Goal: Task Accomplishment & Management: Complete application form

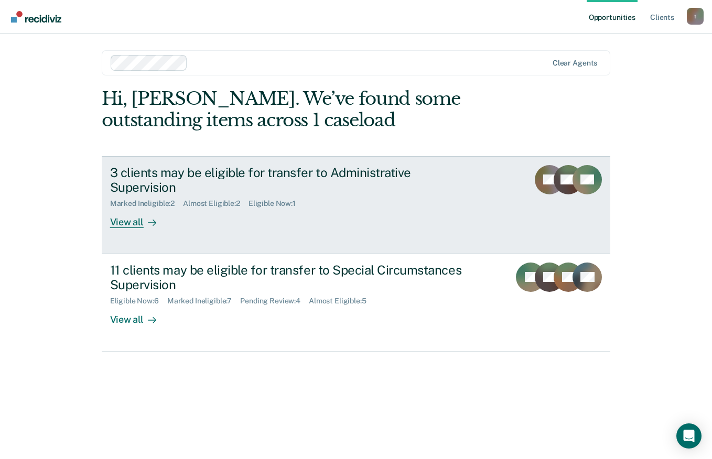
click at [115, 208] on div "View all" at bounding box center [139, 218] width 59 height 20
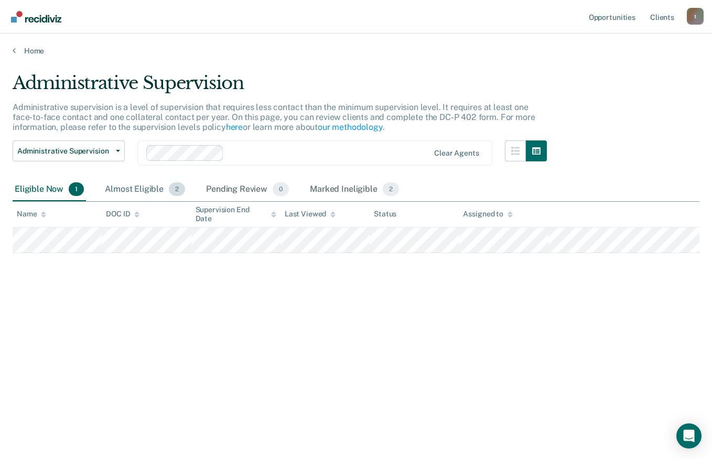
click at [140, 192] on div "Almost Eligible 2" at bounding box center [145, 189] width 84 height 23
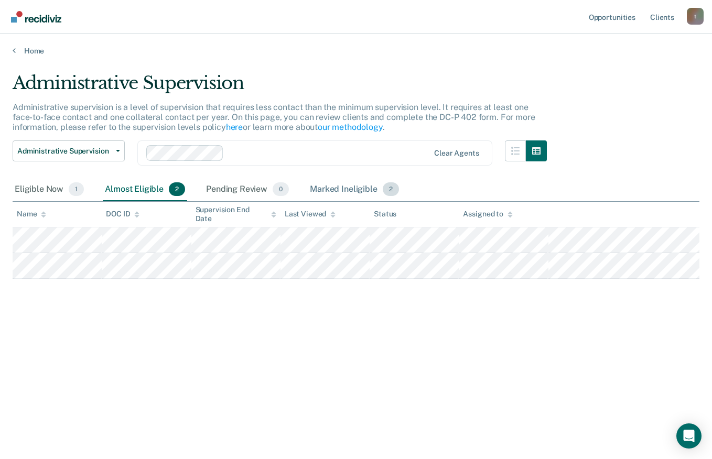
click at [323, 189] on div "Marked Ineligible 2" at bounding box center [354, 189] width 93 height 23
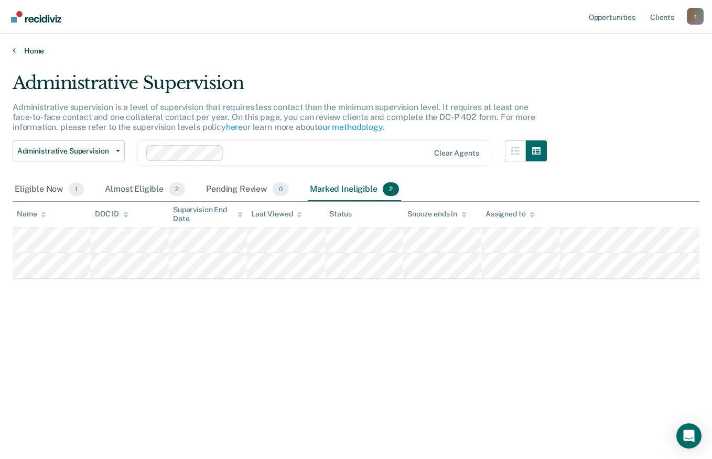
click at [26, 51] on link "Home" at bounding box center [356, 50] width 687 height 9
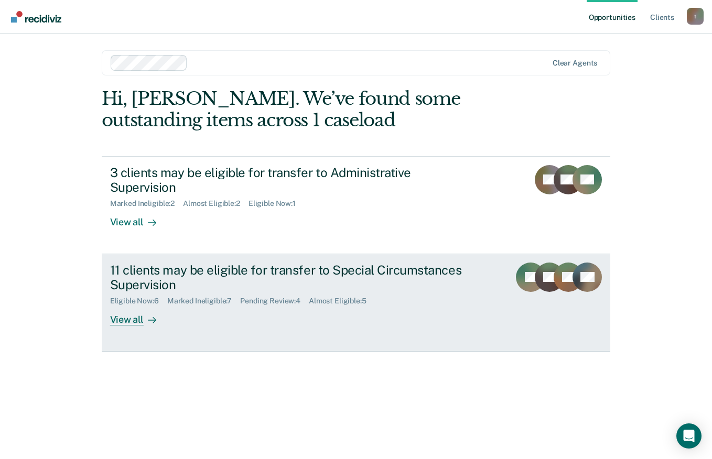
click at [131, 306] on div "View all" at bounding box center [139, 316] width 59 height 20
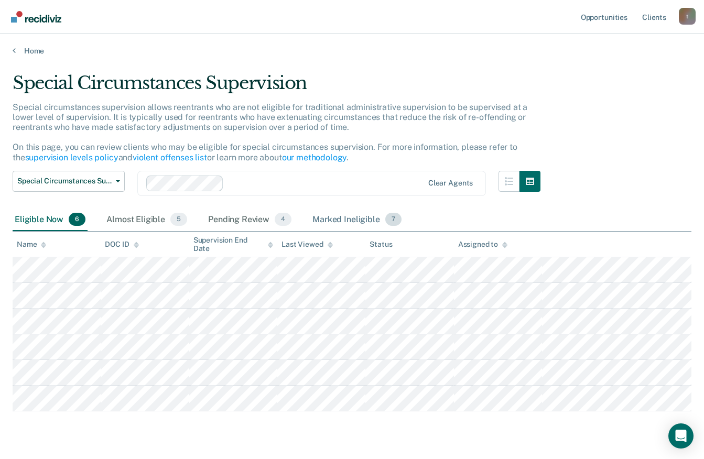
click at [325, 219] on div "Marked Ineligible 7" at bounding box center [356, 220] width 93 height 23
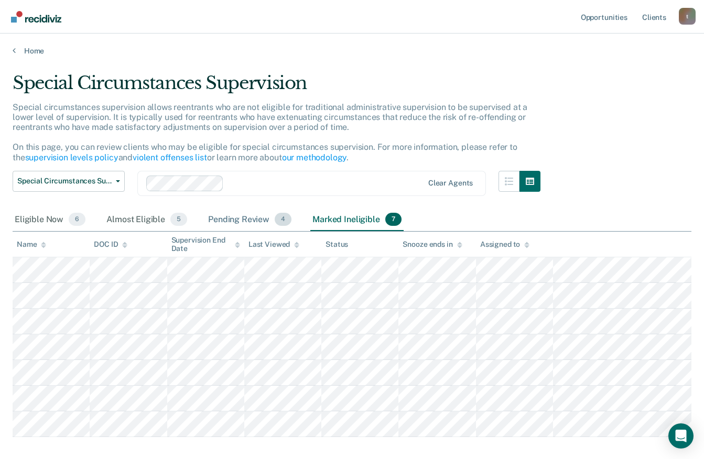
click at [245, 224] on div "Pending Review 4" at bounding box center [250, 220] width 88 height 23
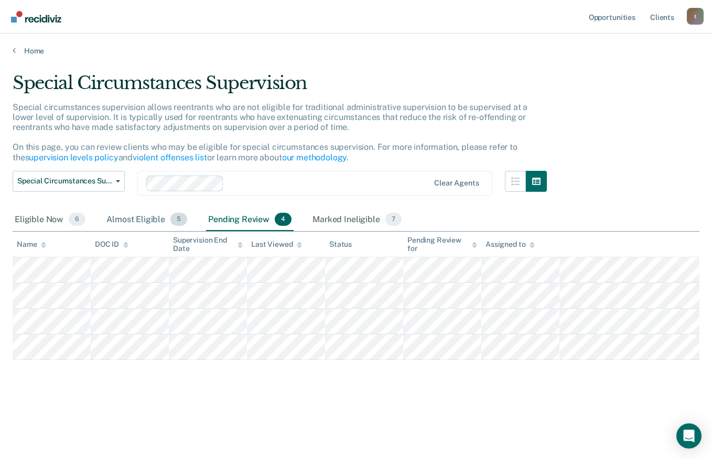
click at [142, 220] on div "Almost Eligible 5" at bounding box center [146, 220] width 85 height 23
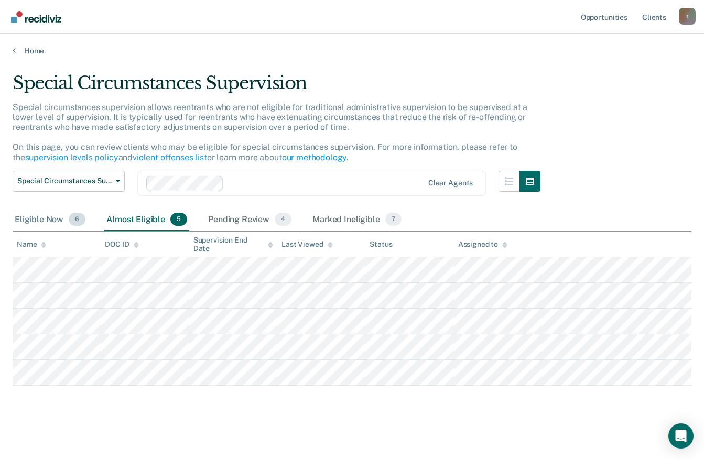
click at [53, 212] on div "Eligible Now 6" at bounding box center [50, 220] width 75 height 23
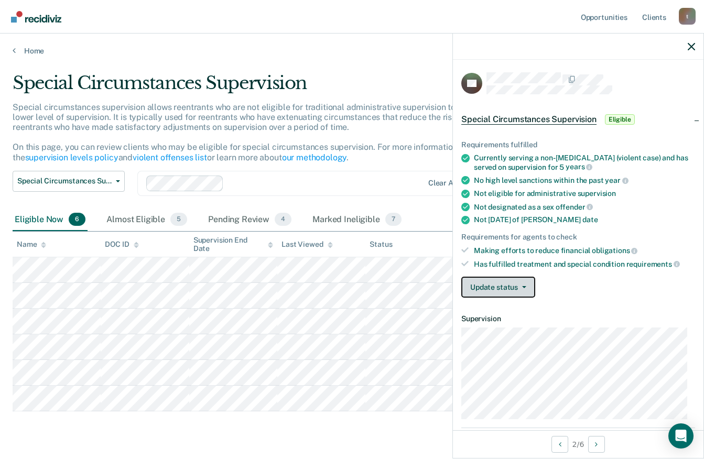
click at [522, 286] on icon "button" at bounding box center [524, 287] width 4 height 2
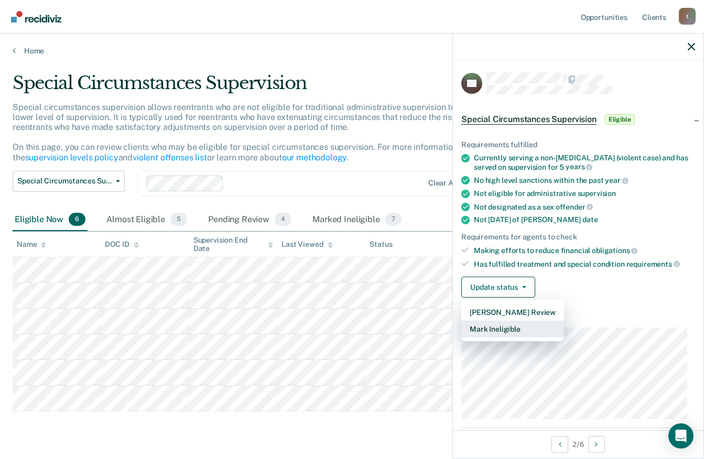
click at [494, 325] on button "Mark Ineligible" at bounding box center [512, 329] width 103 height 17
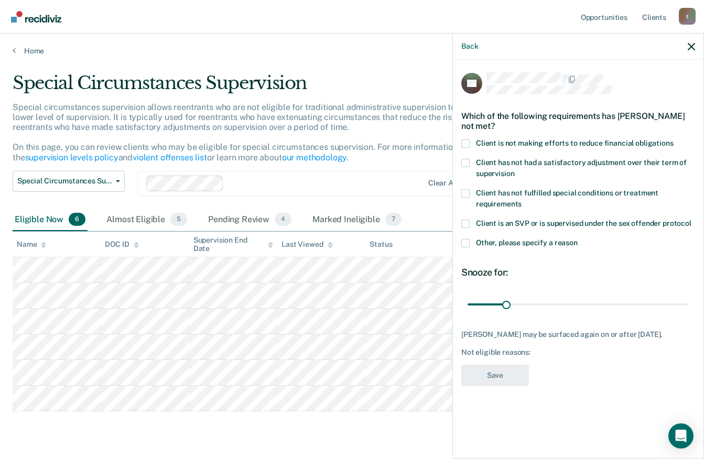
click at [467, 143] on span at bounding box center [465, 143] width 8 height 8
click at [674, 139] on input "Client is not making efforts to reduce financial obligations" at bounding box center [674, 139] width 0 height 0
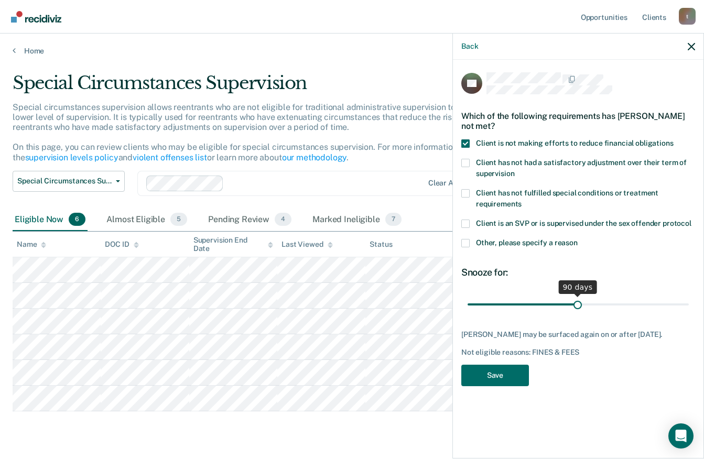
drag, startPoint x: 506, startPoint y: 307, endPoint x: 578, endPoint y: 307, distance: 71.8
type input "90"
click at [578, 307] on input "range" at bounding box center [578, 304] width 221 height 18
click at [498, 386] on button "Save" at bounding box center [495, 375] width 68 height 21
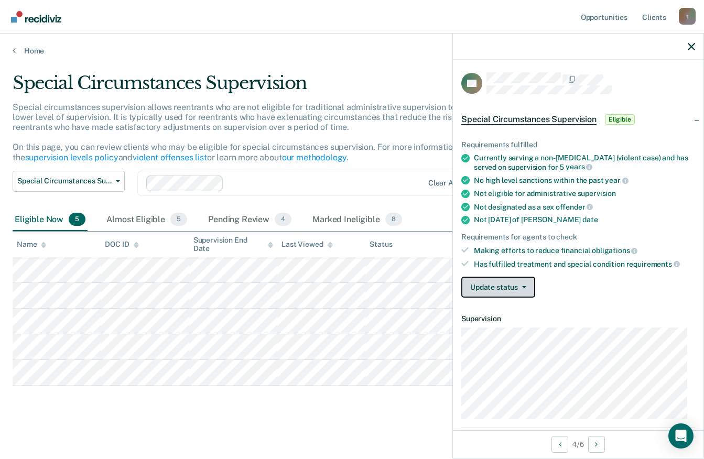
click at [509, 291] on button "Update status" at bounding box center [498, 287] width 74 height 21
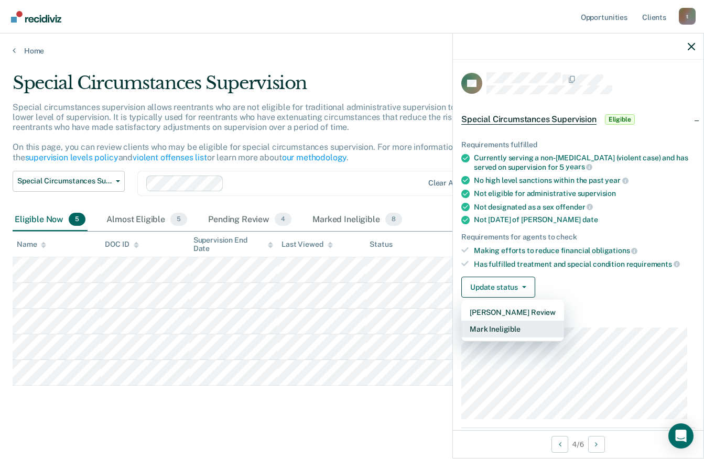
click at [486, 325] on button "Mark Ineligible" at bounding box center [512, 329] width 103 height 17
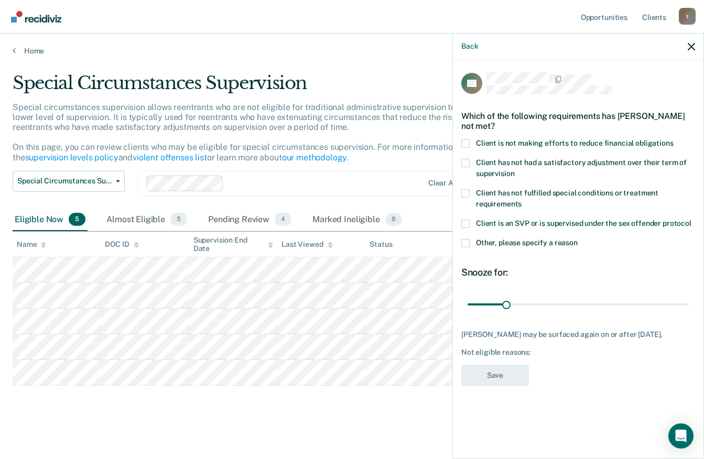
click at [467, 140] on span at bounding box center [465, 143] width 8 height 8
click at [674, 139] on input "Client is not making efforts to reduce financial obligations" at bounding box center [674, 139] width 0 height 0
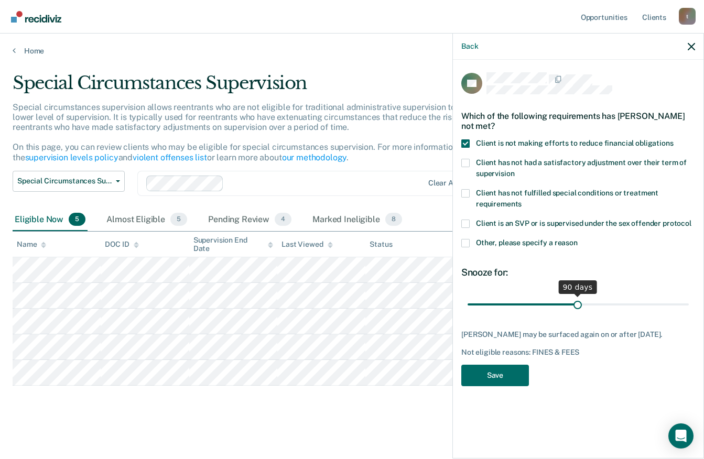
drag, startPoint x: 506, startPoint y: 305, endPoint x: 577, endPoint y: 299, distance: 71.0
type input "90"
click at [577, 299] on input "range" at bounding box center [578, 304] width 221 height 18
click at [500, 369] on button "Save" at bounding box center [495, 375] width 68 height 21
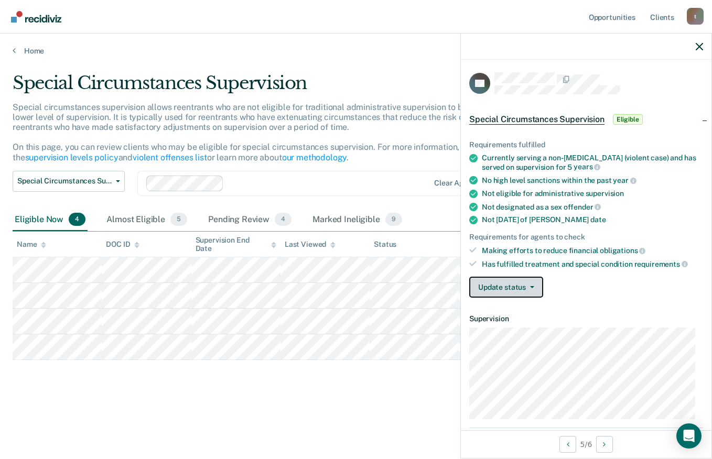
click at [529, 289] on button "Update status" at bounding box center [506, 287] width 74 height 21
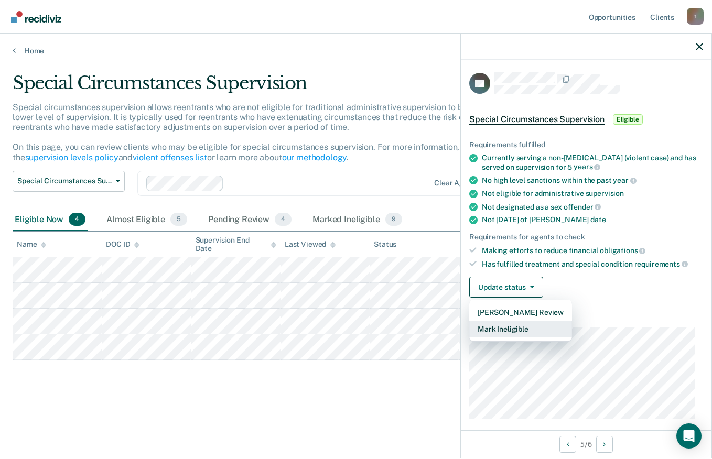
click at [501, 332] on button "Mark Ineligible" at bounding box center [520, 329] width 103 height 17
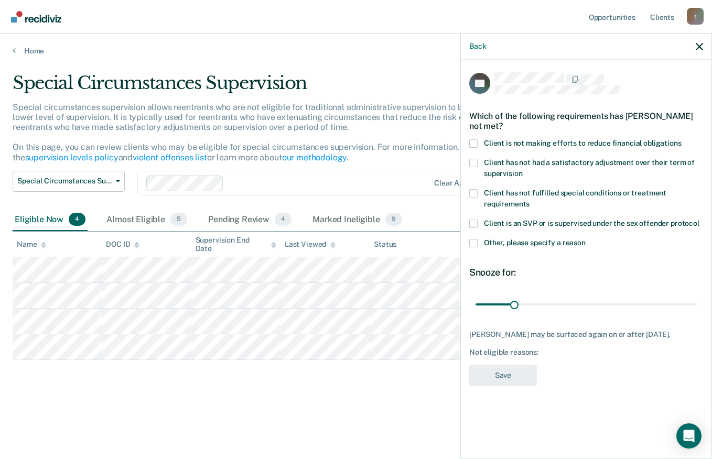
click at [472, 140] on span at bounding box center [473, 143] width 8 height 8
click at [682, 139] on input "Client is not making efforts to reduce financial obligations" at bounding box center [682, 139] width 0 height 0
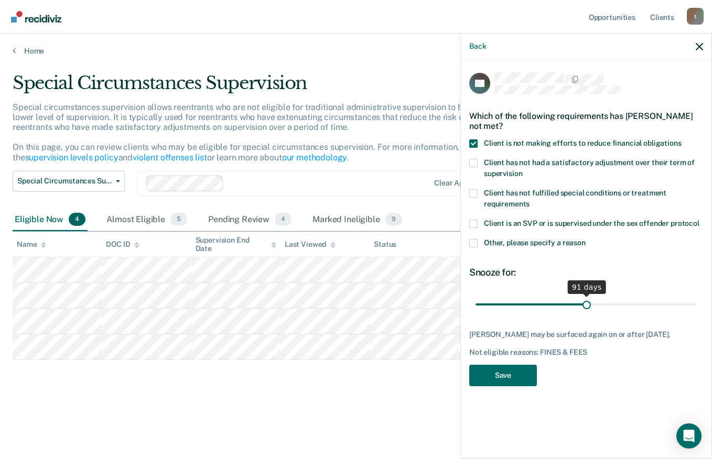
drag, startPoint x: 515, startPoint y: 307, endPoint x: 586, endPoint y: 300, distance: 71.6
type input "91"
click at [586, 300] on input "range" at bounding box center [585, 304] width 221 height 18
click at [518, 386] on button "Save" at bounding box center [503, 375] width 68 height 21
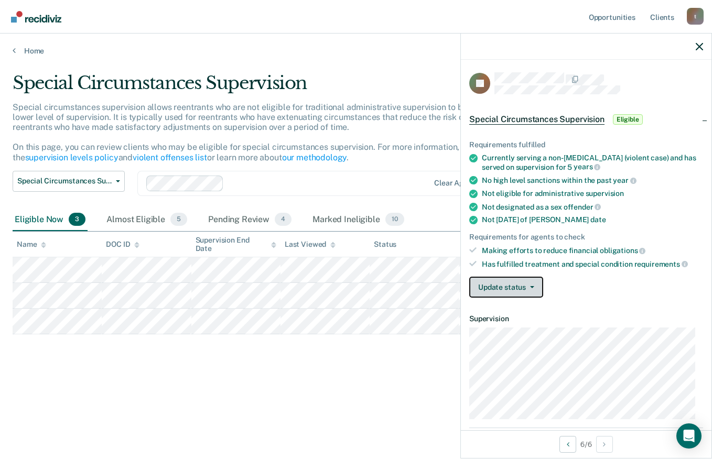
click at [517, 286] on button "Update status" at bounding box center [506, 287] width 74 height 21
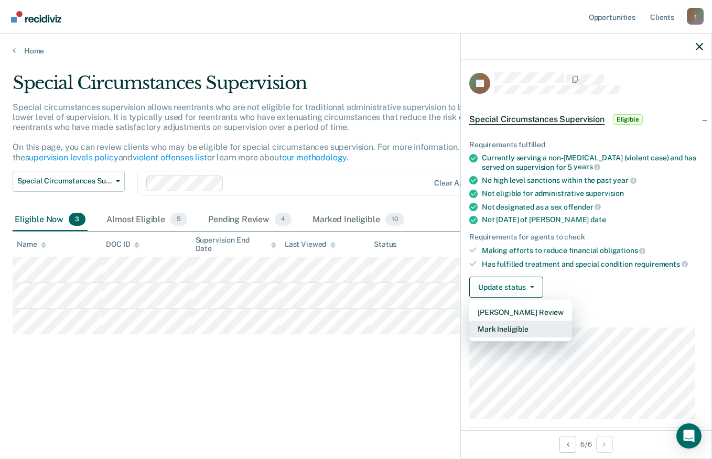
click at [514, 324] on button "Mark Ineligible" at bounding box center [520, 329] width 103 height 17
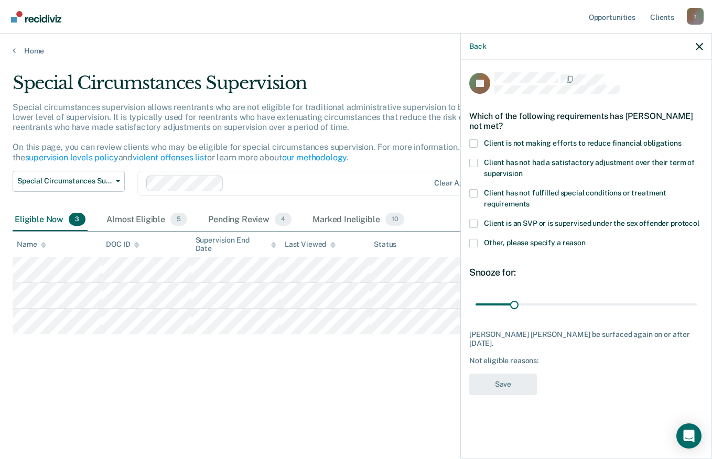
click at [474, 144] on span at bounding box center [473, 143] width 8 height 8
click at [682, 139] on input "Client is not making efforts to reduce financial obligations" at bounding box center [682, 139] width 0 height 0
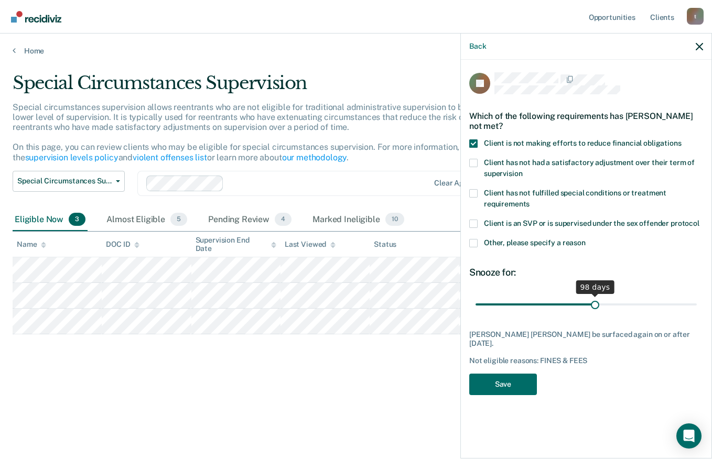
drag, startPoint x: 514, startPoint y: 305, endPoint x: 594, endPoint y: 302, distance: 80.2
type input "98"
click at [594, 302] on input "range" at bounding box center [585, 304] width 221 height 18
click at [506, 385] on button "Save" at bounding box center [503, 384] width 68 height 21
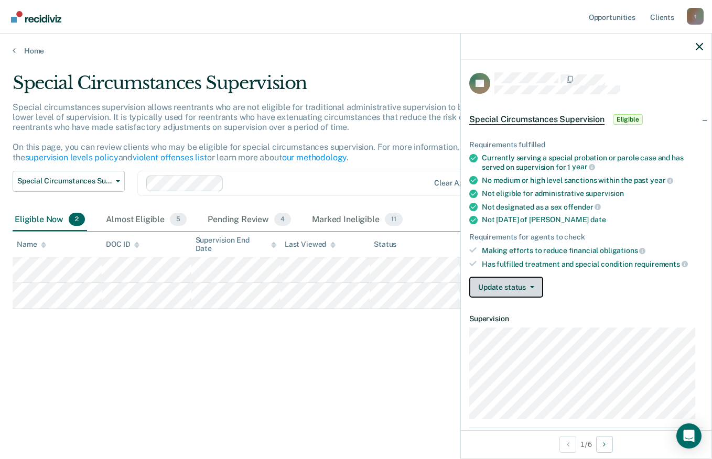
click at [513, 289] on button "Update status" at bounding box center [506, 287] width 74 height 21
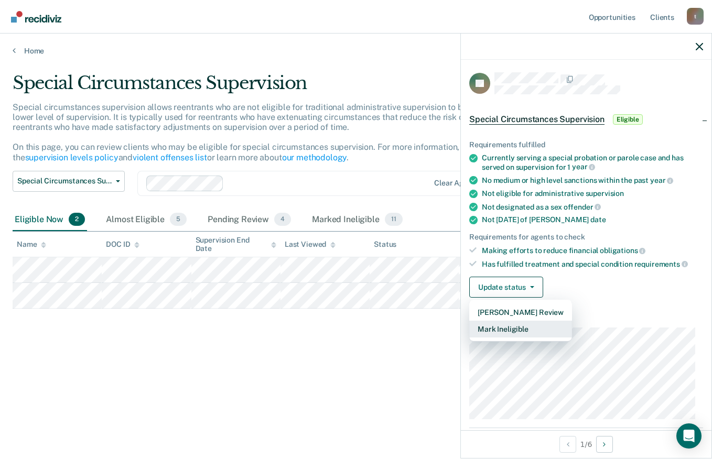
click at [505, 326] on button "Mark Ineligible" at bounding box center [520, 329] width 103 height 17
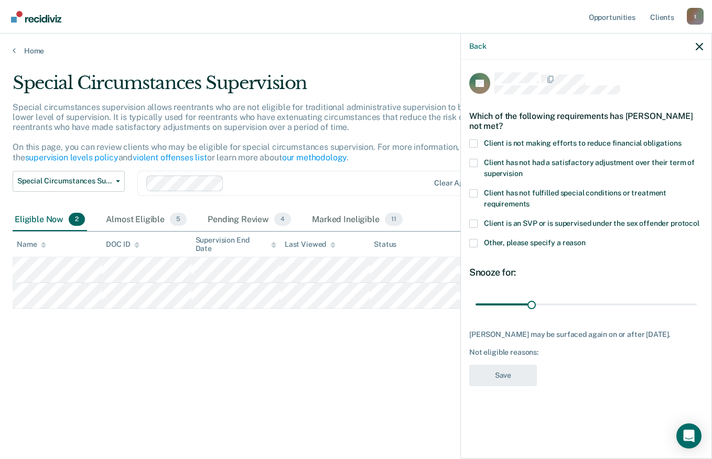
click at [472, 139] on span at bounding box center [473, 143] width 8 height 8
click at [682, 139] on input "Client is not making efforts to reduce financial obligations" at bounding box center [682, 139] width 0 height 0
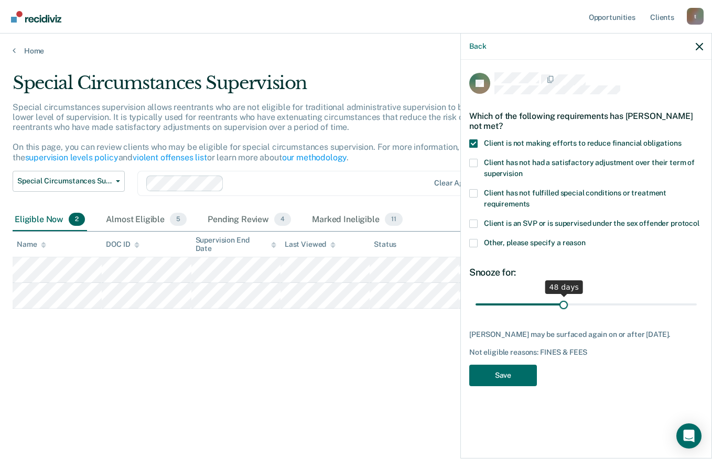
drag, startPoint x: 531, startPoint y: 293, endPoint x: 564, endPoint y: 297, distance: 33.4
type input "48"
click at [564, 297] on input "range" at bounding box center [585, 304] width 221 height 18
click at [518, 365] on button "Save" at bounding box center [503, 375] width 68 height 21
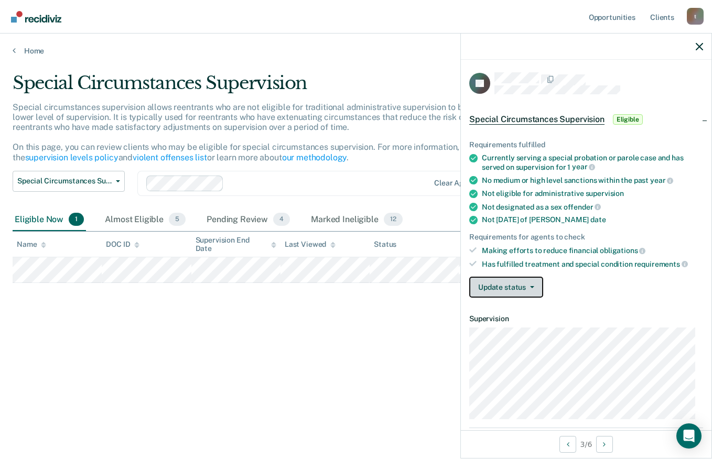
click at [503, 284] on button "Update status" at bounding box center [506, 287] width 74 height 21
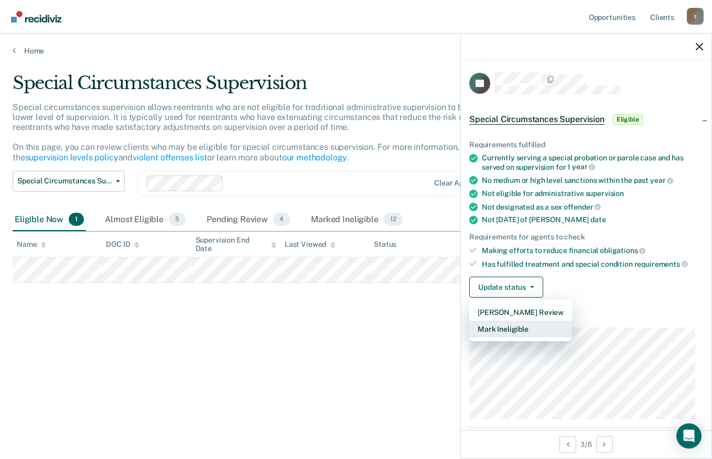
click at [498, 329] on button "Mark Ineligible" at bounding box center [520, 329] width 103 height 17
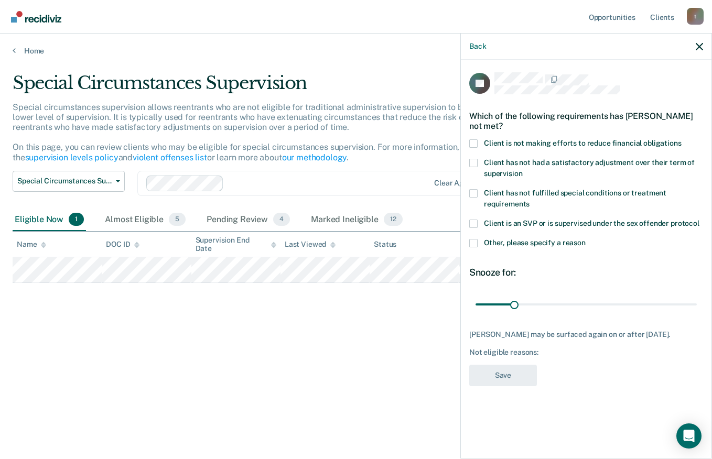
click at [471, 139] on span at bounding box center [473, 143] width 8 height 8
click at [682, 139] on input "Client is not making efforts to reduce financial obligations" at bounding box center [682, 139] width 0 height 0
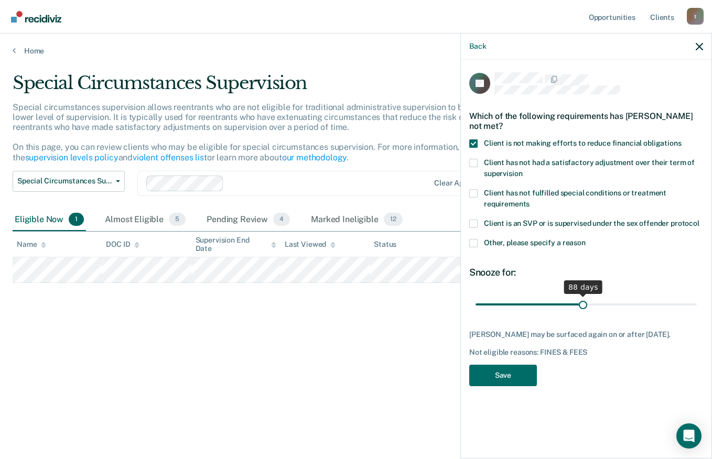
drag, startPoint x: 512, startPoint y: 300, endPoint x: 583, endPoint y: 308, distance: 71.7
click at [583, 308] on input "range" at bounding box center [585, 304] width 221 height 18
type input "90"
click at [586, 305] on input "range" at bounding box center [585, 304] width 221 height 18
click at [511, 375] on button "Save" at bounding box center [503, 375] width 68 height 21
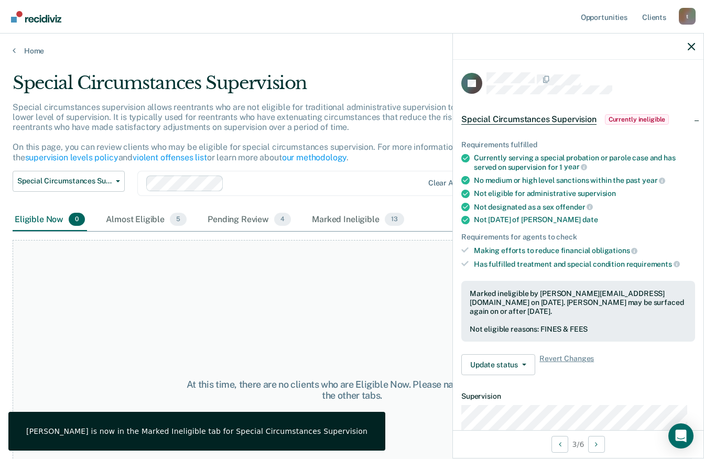
click at [690, 41] on div at bounding box center [578, 47] width 251 height 26
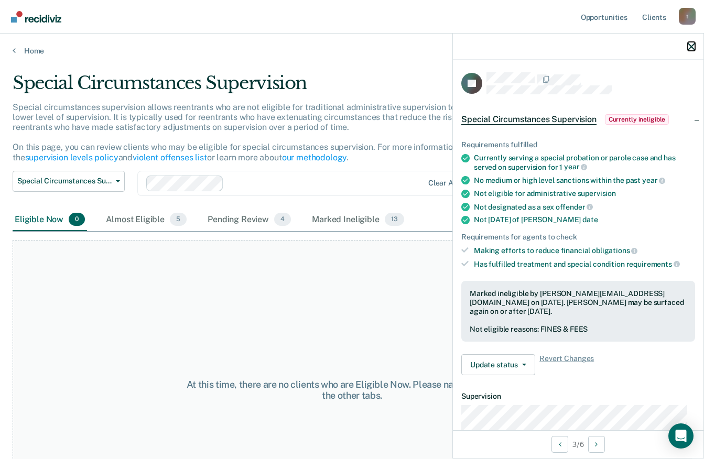
click at [690, 42] on button "button" at bounding box center [691, 46] width 7 height 9
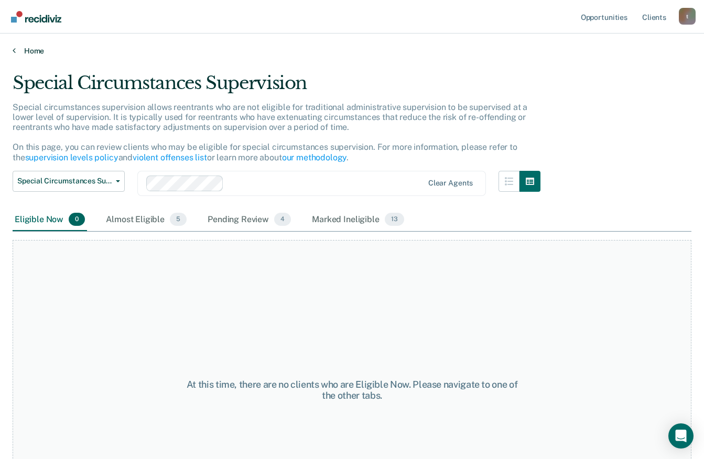
click at [35, 46] on link "Home" at bounding box center [352, 50] width 679 height 9
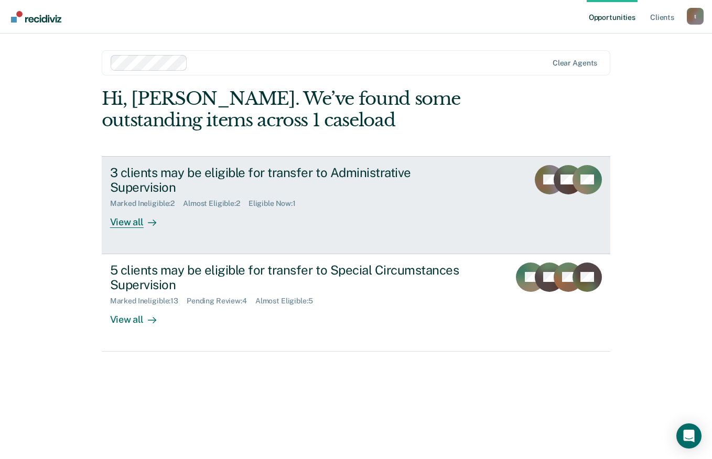
click at [191, 177] on div "3 clients may be eligible for transfer to Administrative Supervision" at bounding box center [294, 180] width 368 height 30
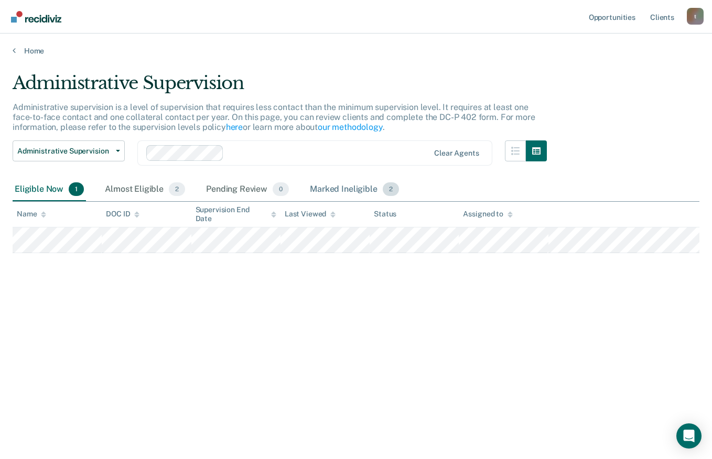
click at [343, 192] on div "Marked Ineligible 2" at bounding box center [354, 189] width 93 height 23
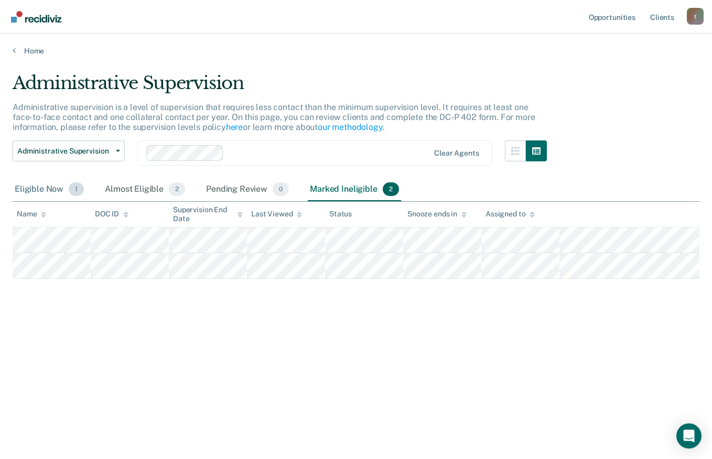
click at [31, 190] on div "Eligible Now 1" at bounding box center [49, 189] width 73 height 23
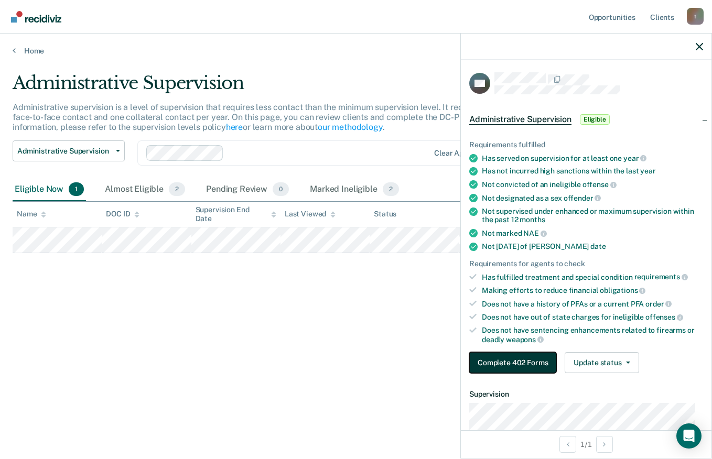
click at [503, 366] on button "Complete 402 Forms" at bounding box center [512, 362] width 87 height 21
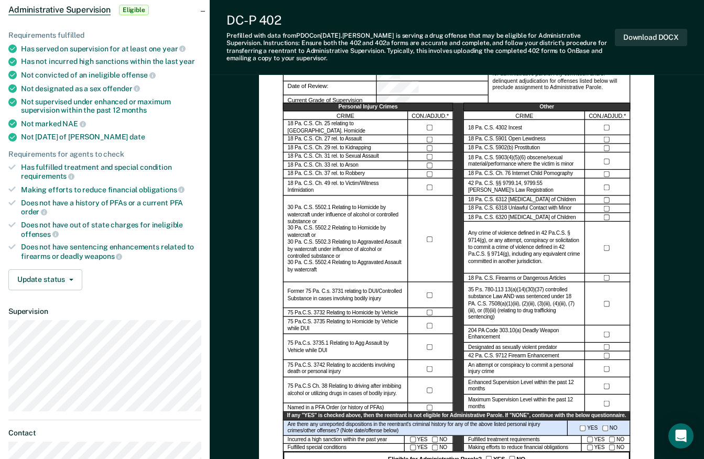
scroll to position [29, 0]
